Goal: Check status

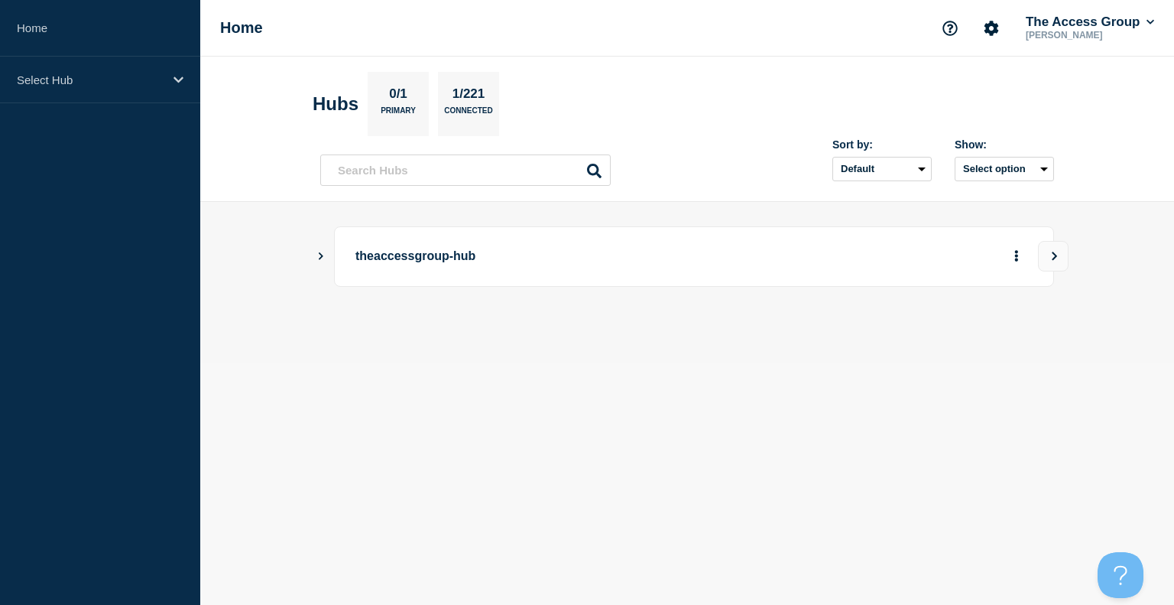
click at [321, 258] on icon "Show Connected Hubs" at bounding box center [321, 255] width 10 height 8
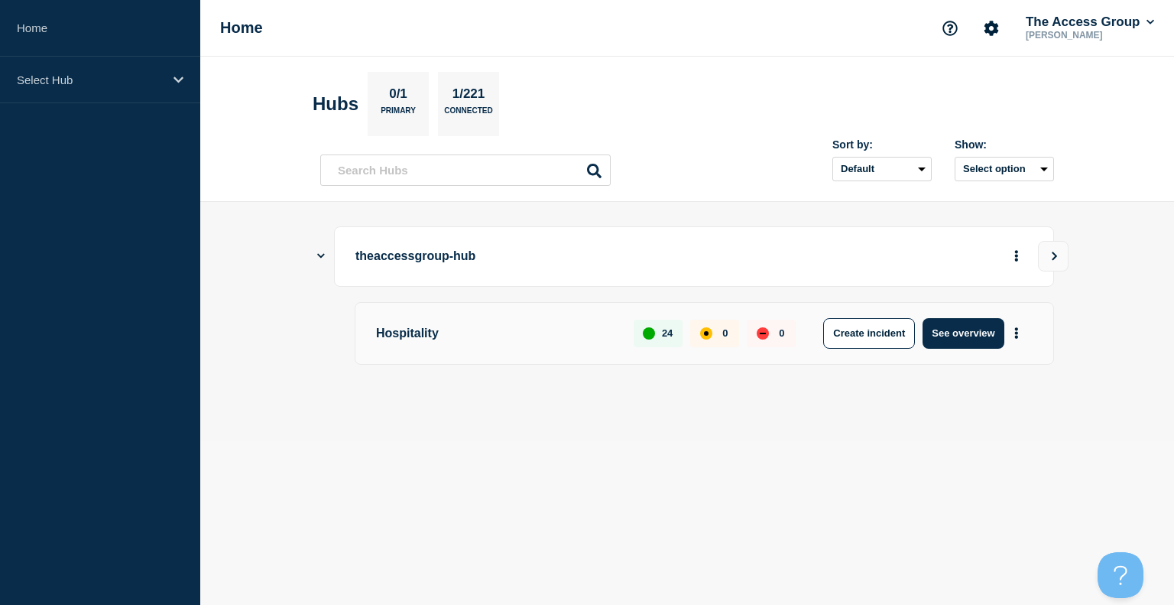
click at [563, 339] on p "Hospitality" at bounding box center [496, 333] width 240 height 31
click at [973, 340] on button "See overview" at bounding box center [963, 333] width 81 height 31
